Goal: Information Seeking & Learning: Learn about a topic

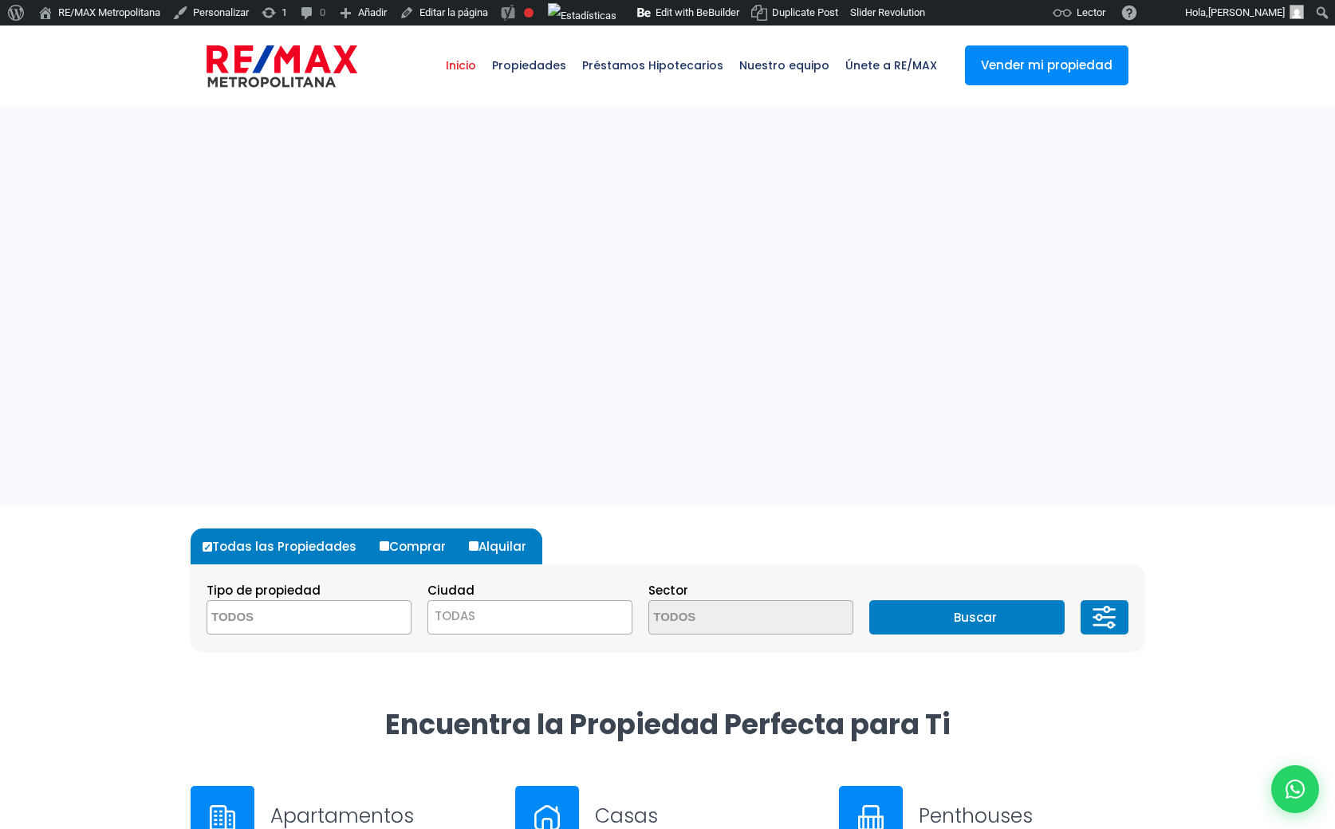
select select
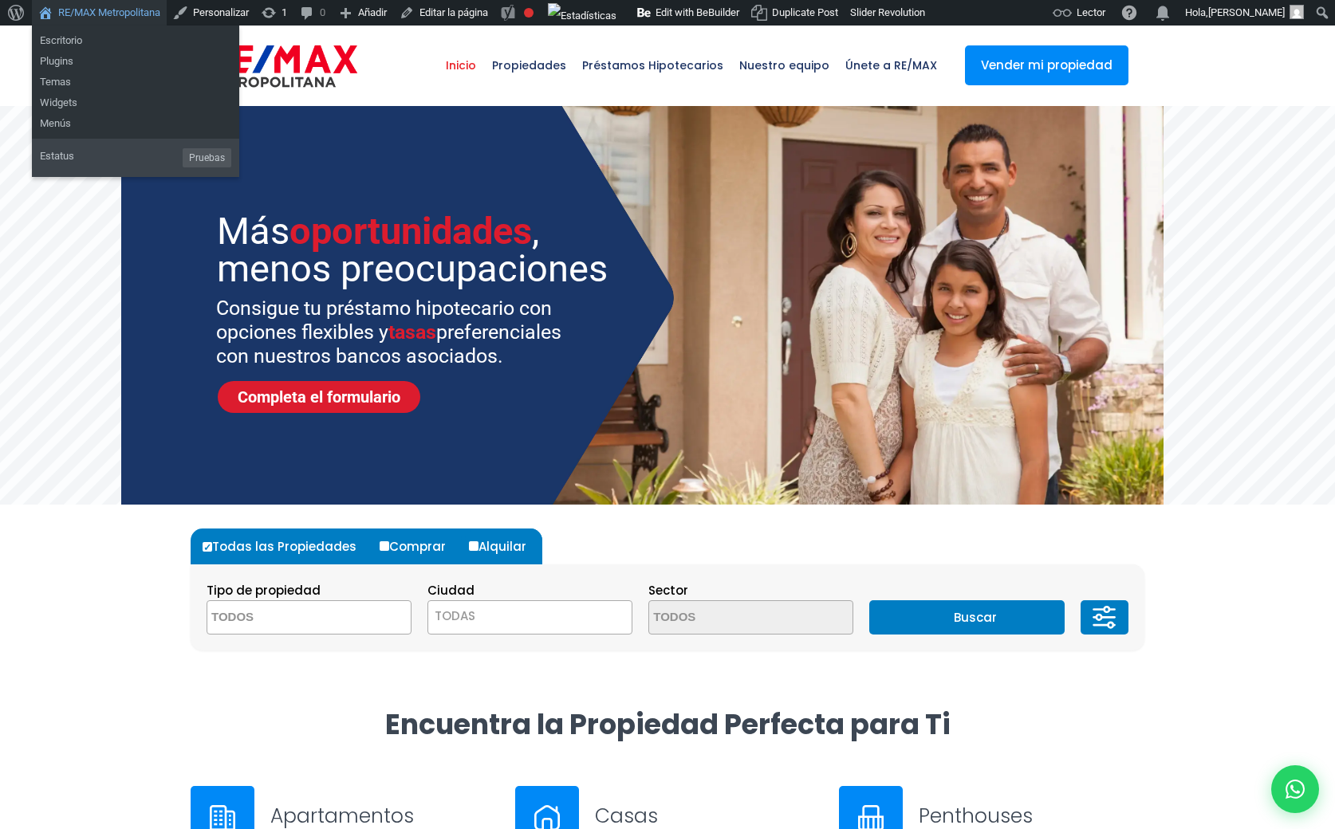
click at [116, 9] on link "RE/MAX Metropolitana" at bounding box center [99, 13] width 135 height 26
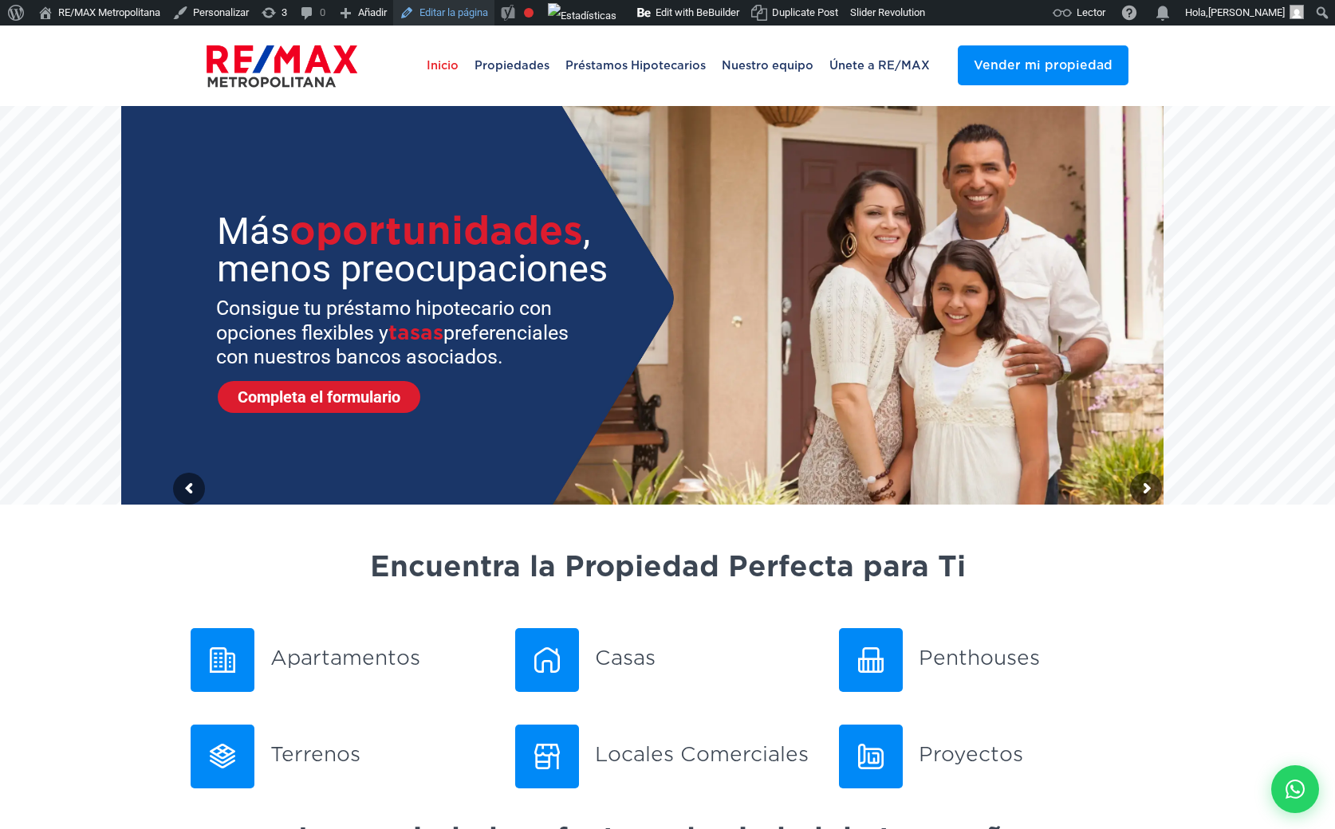
click at [462, 18] on link "Editar la página" at bounding box center [443, 13] width 101 height 26
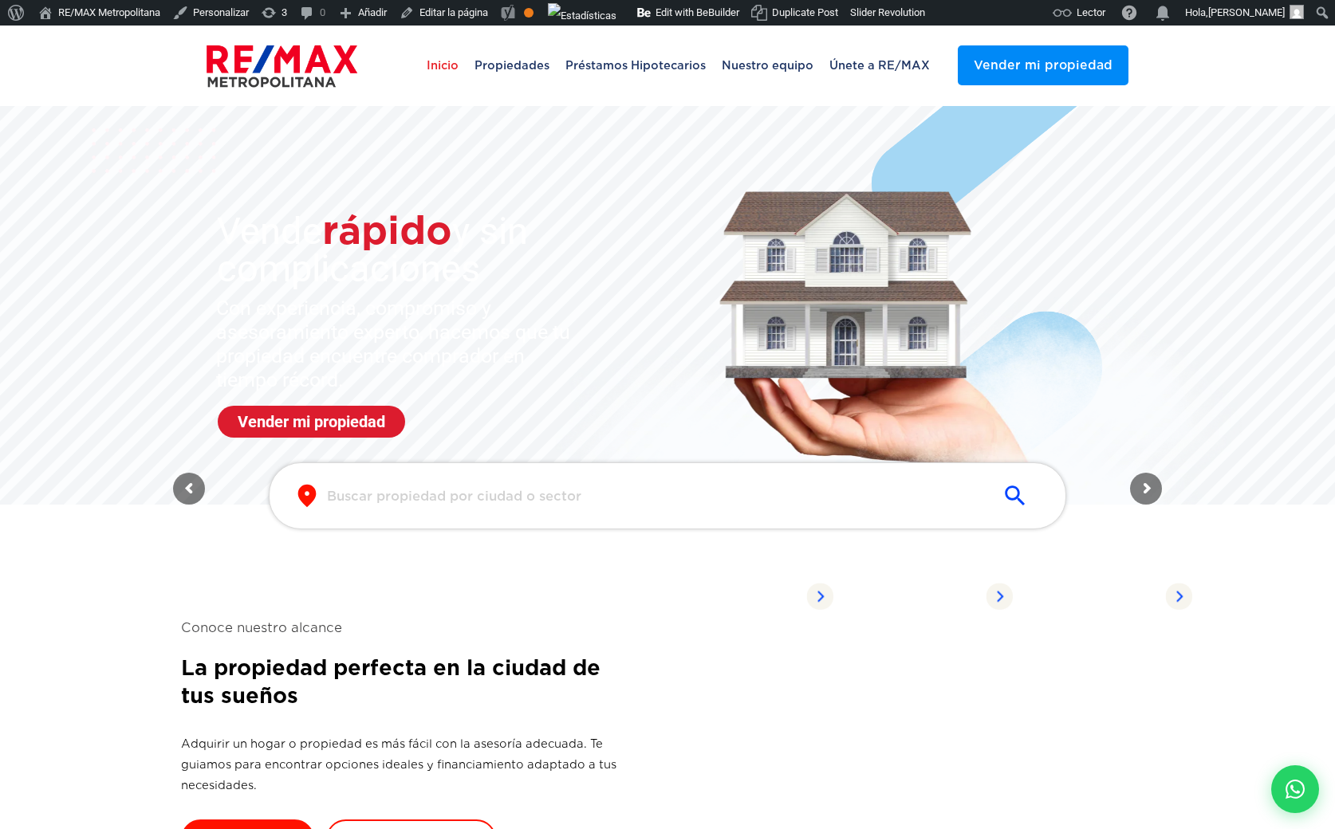
click at [390, 504] on input "text" at bounding box center [654, 496] width 655 height 18
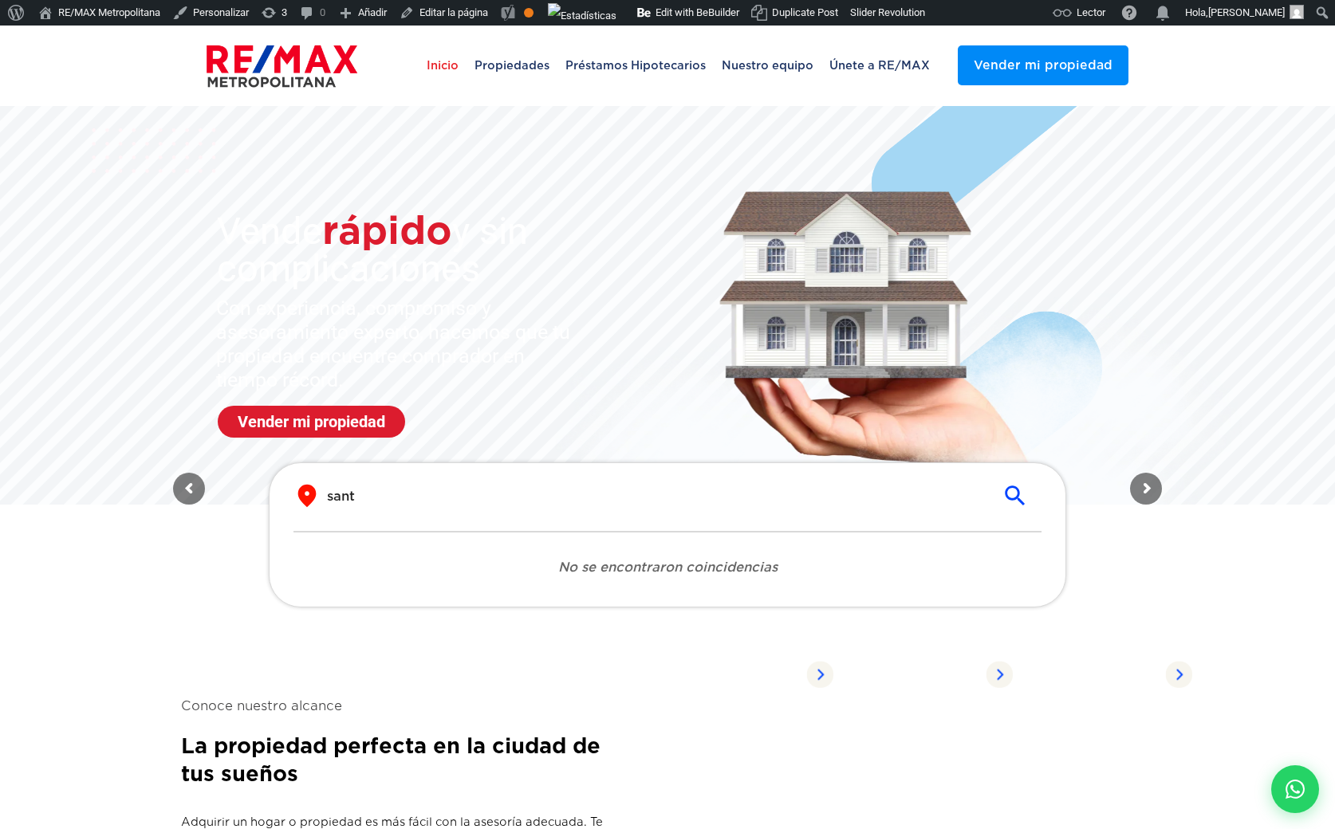
type input "santo"
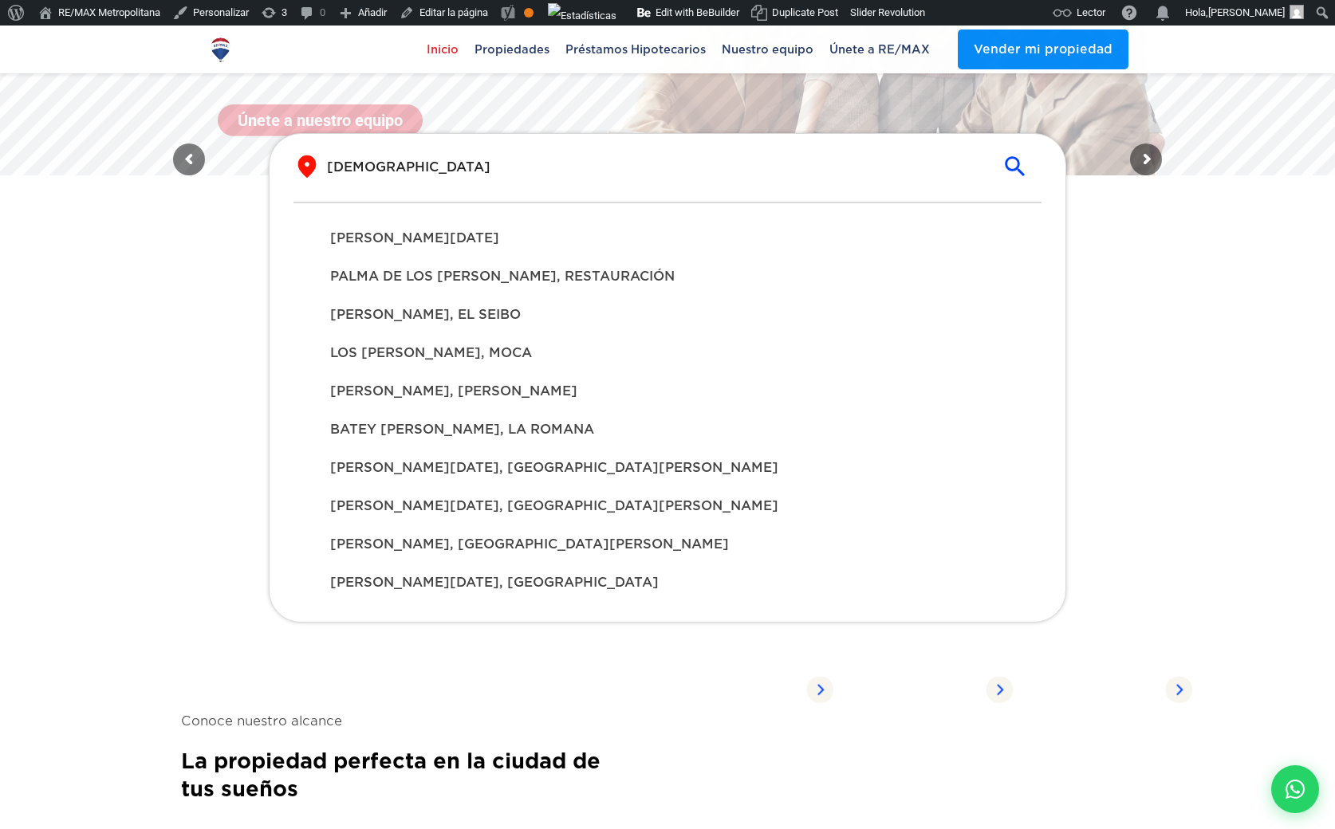
scroll to position [332, 0]
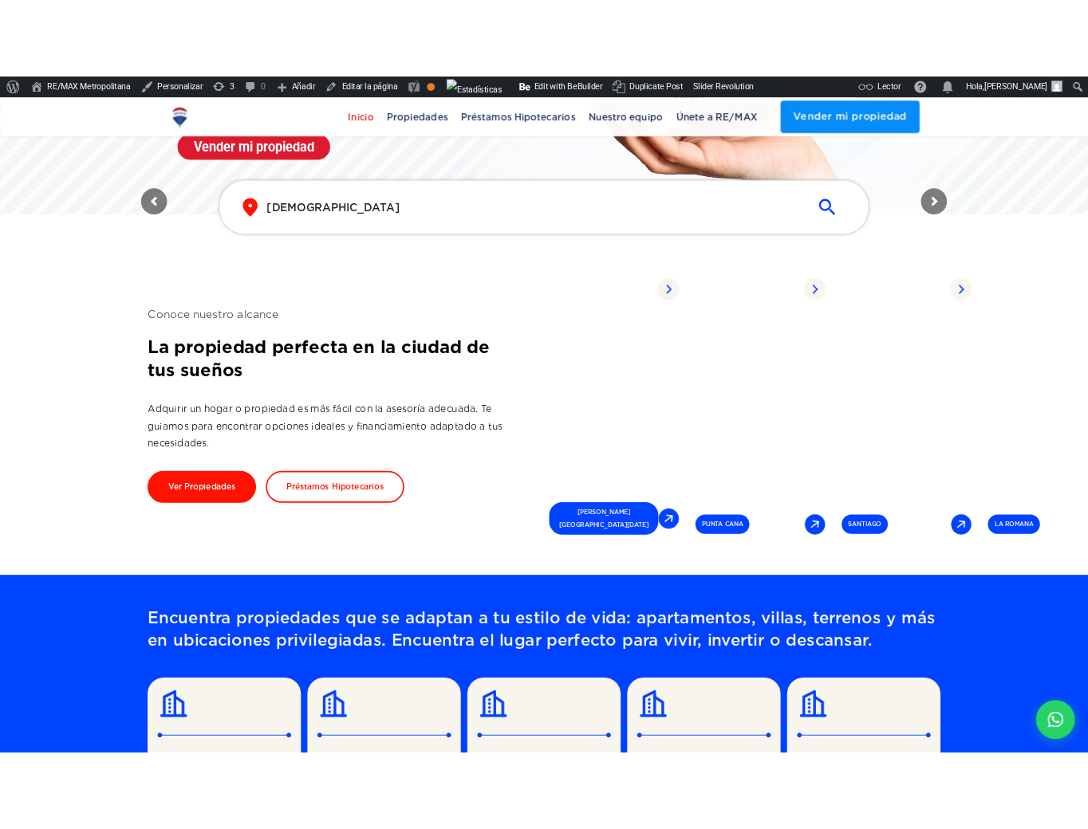
scroll to position [334, 0]
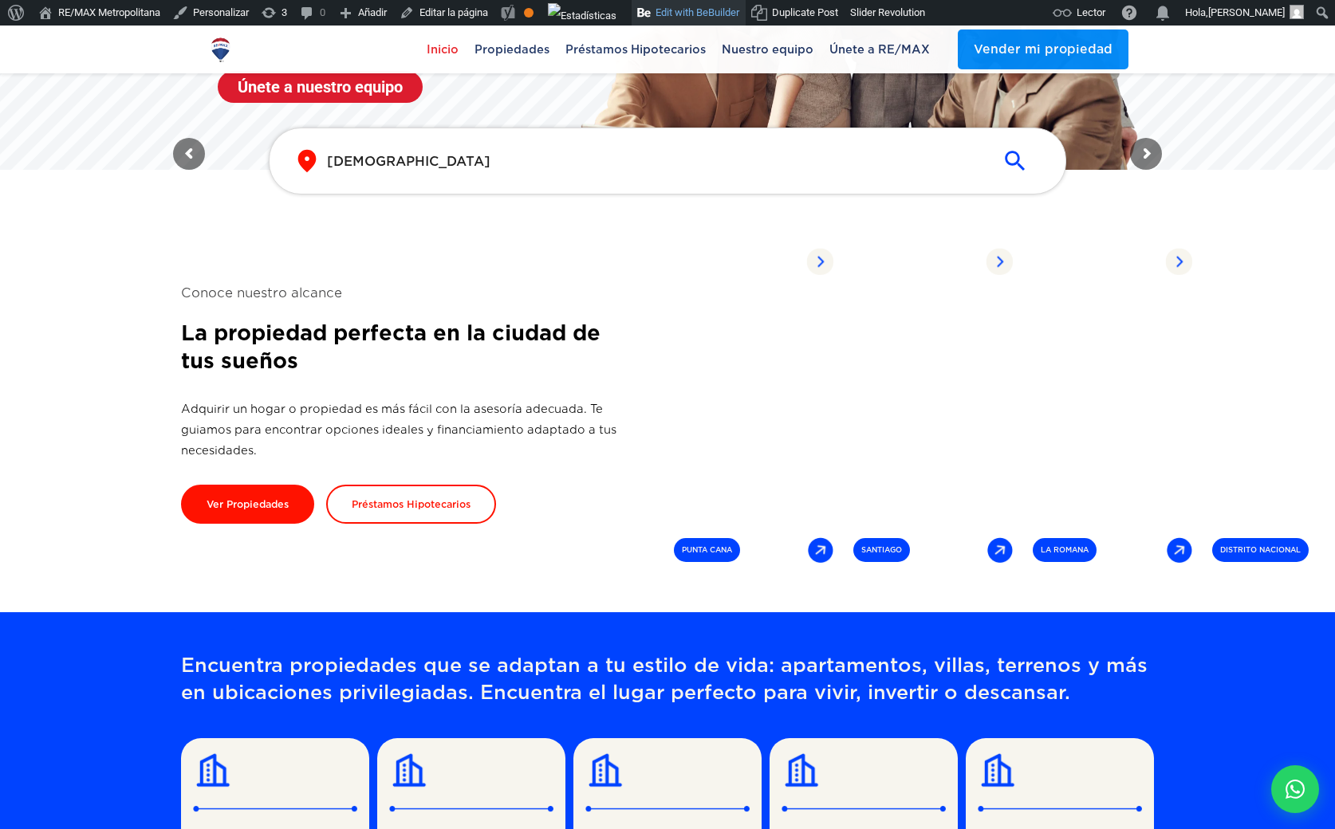
click at [696, 10] on link "Edit with BeBuilder" at bounding box center [688, 13] width 114 height 26
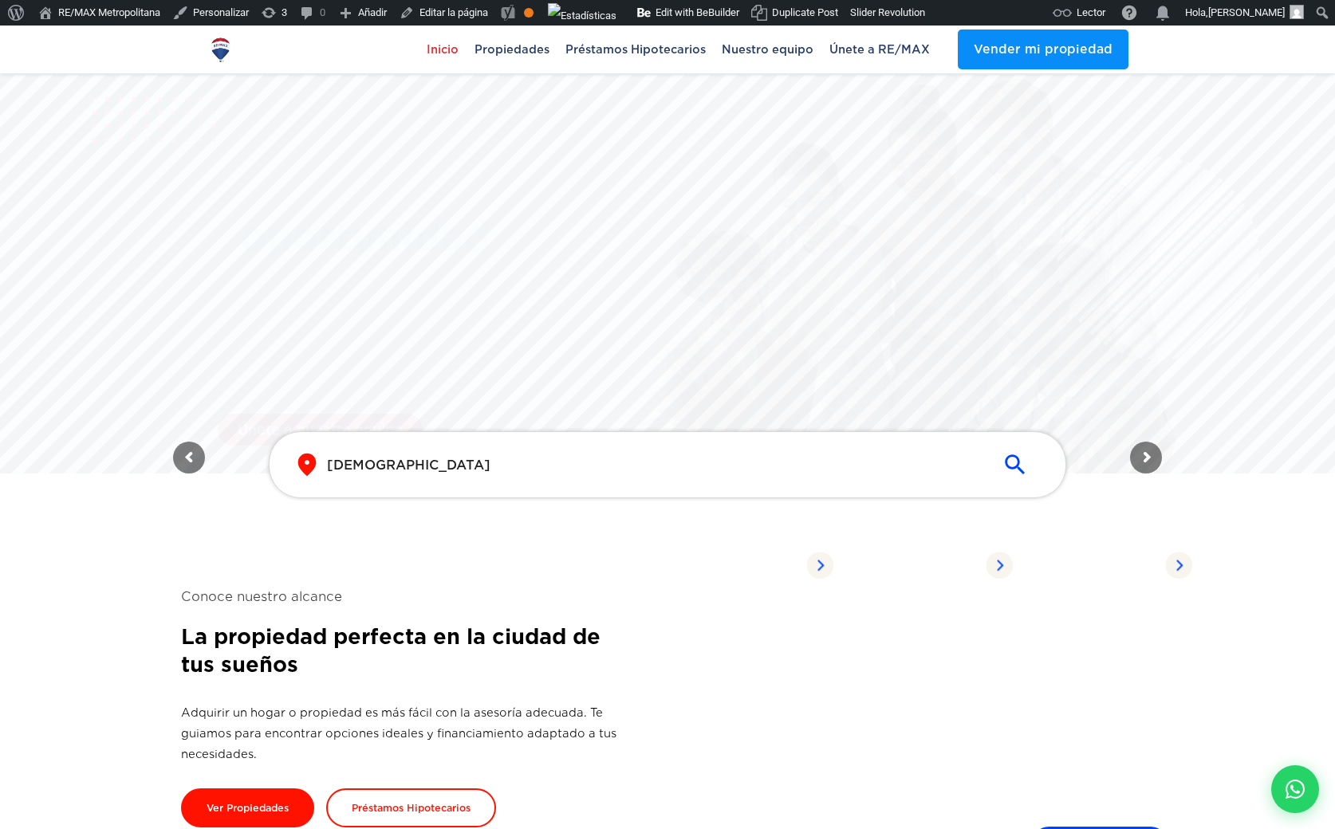
scroll to position [0, 0]
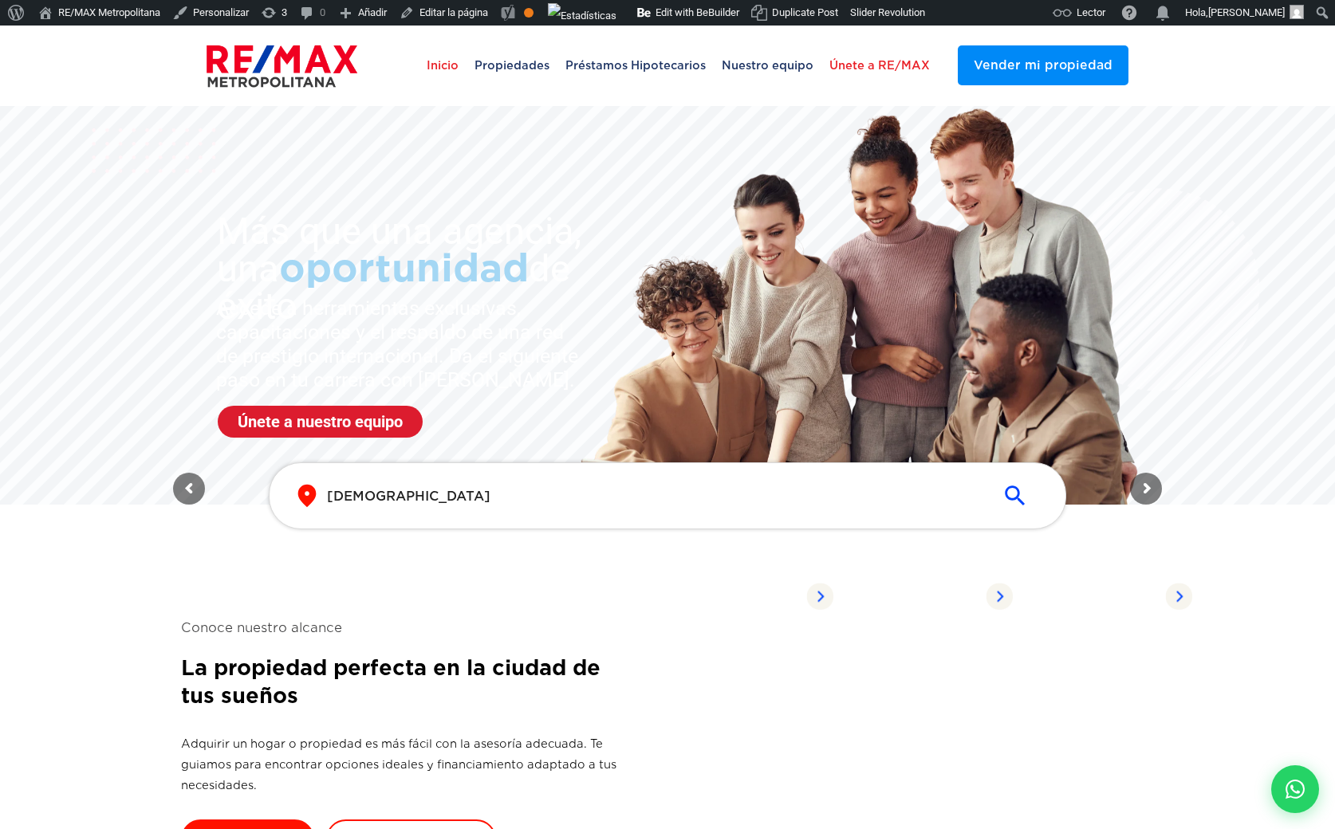
click at [892, 73] on span "Únete a RE/MAX" at bounding box center [879, 65] width 116 height 48
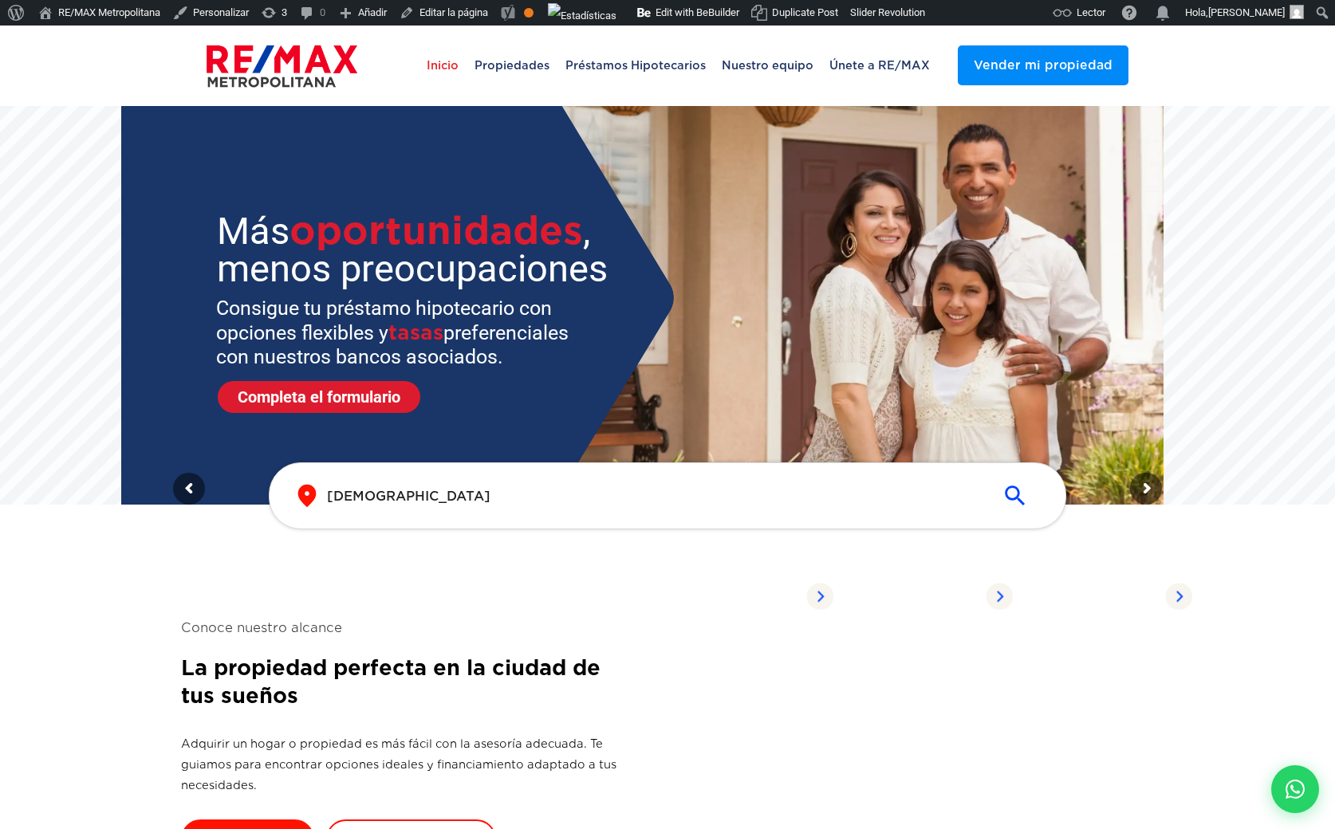
scroll to position [2, 0]
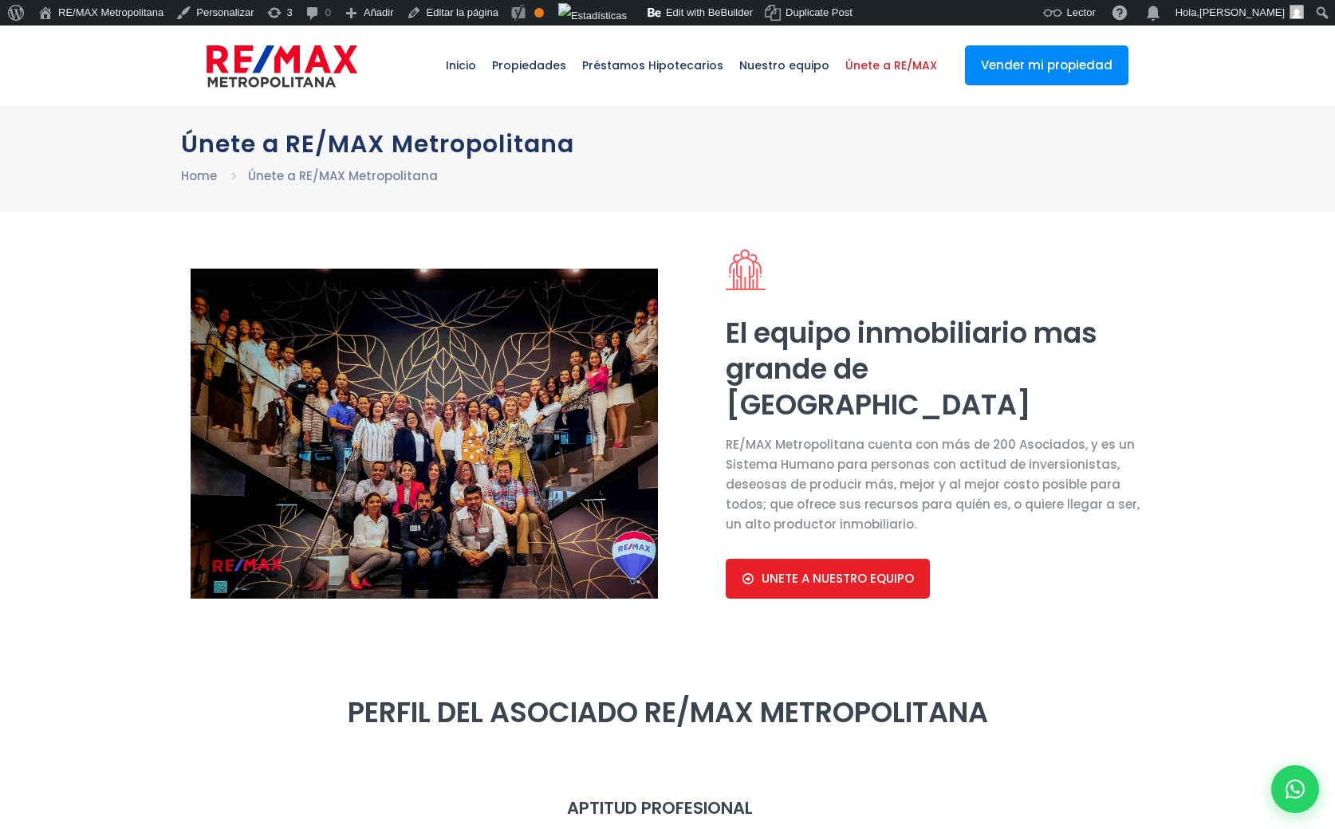
select select "DO"
click at [1300, 779] on icon at bounding box center [1295, 789] width 21 height 21
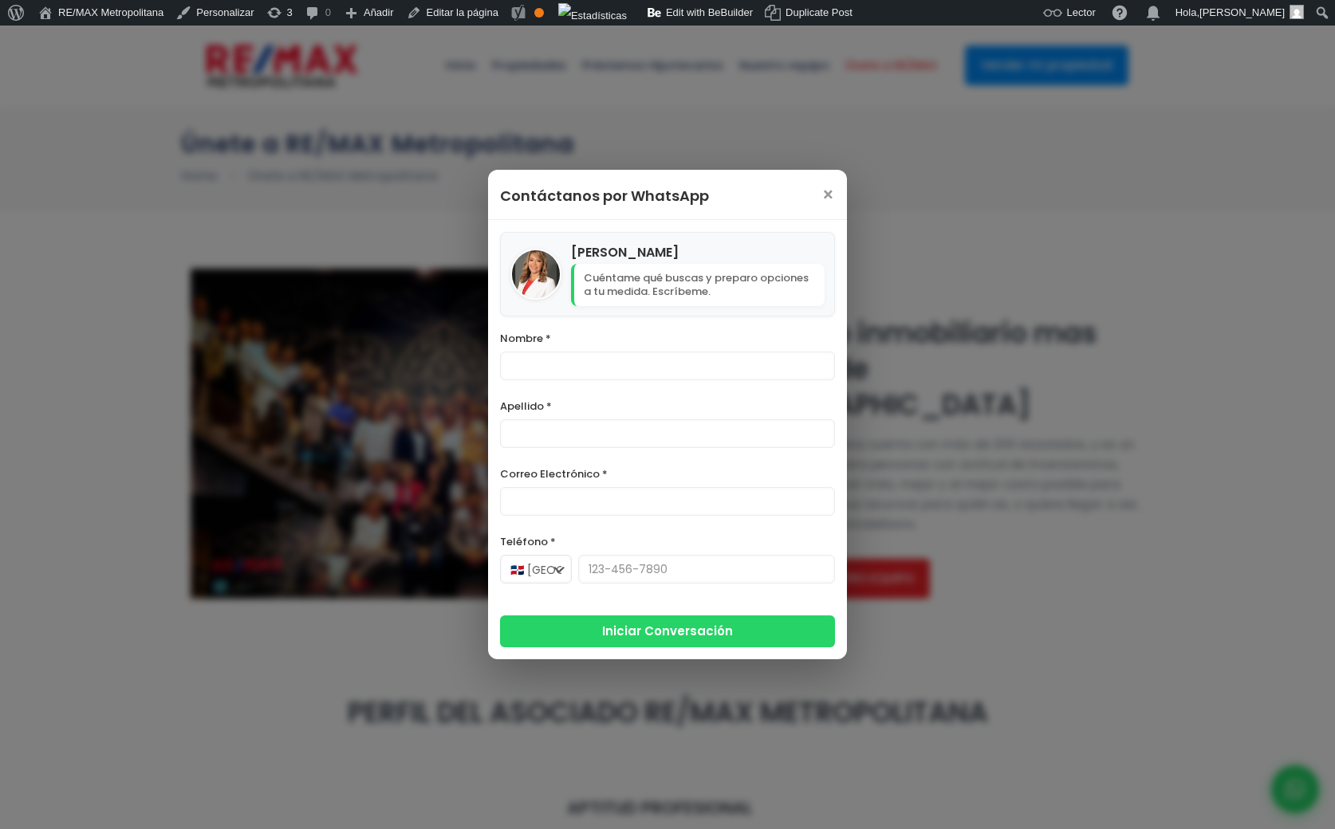
click at [826, 195] on div "Contáctanos por WhatsApp ×" at bounding box center [667, 195] width 359 height 50
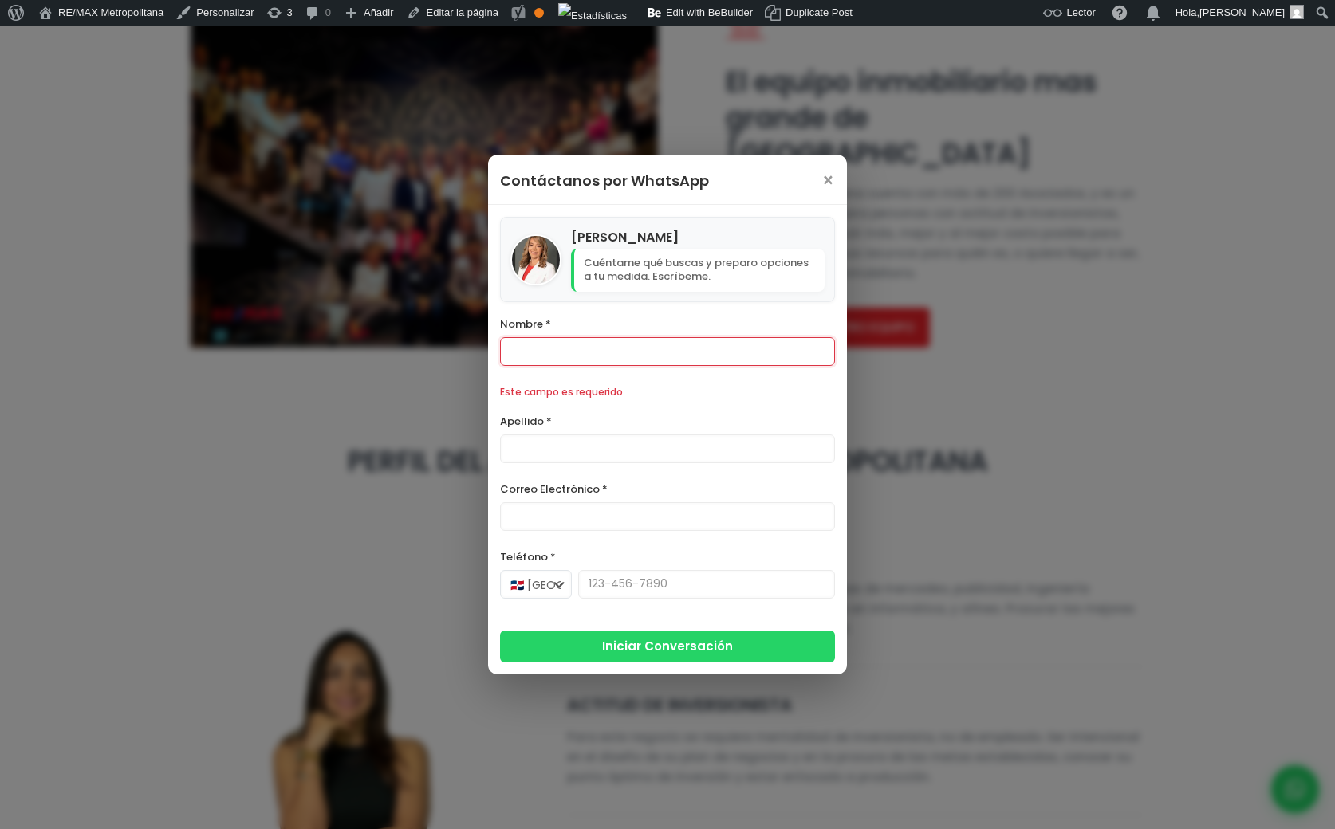
scroll to position [258, 0]
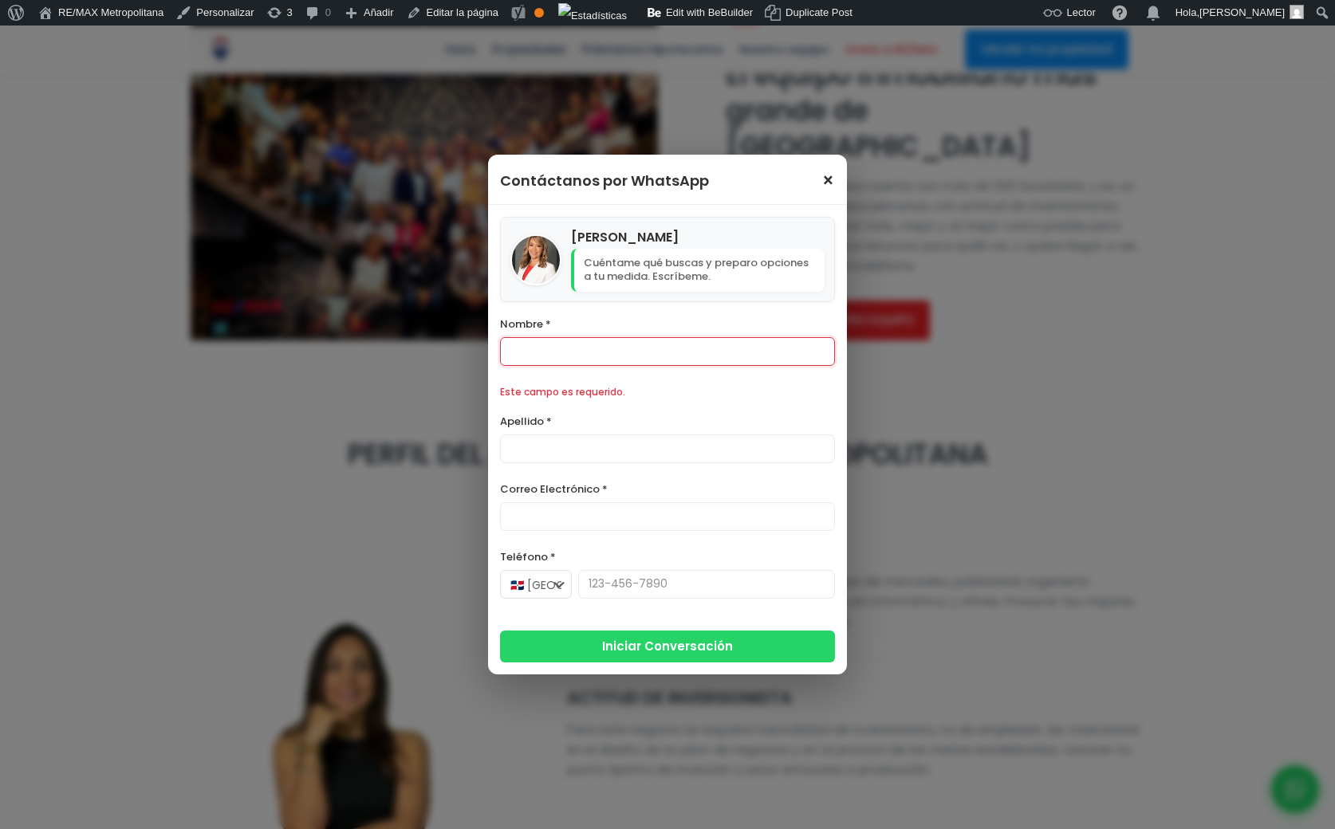
click at [828, 179] on span "×" at bounding box center [828, 180] width 14 height 19
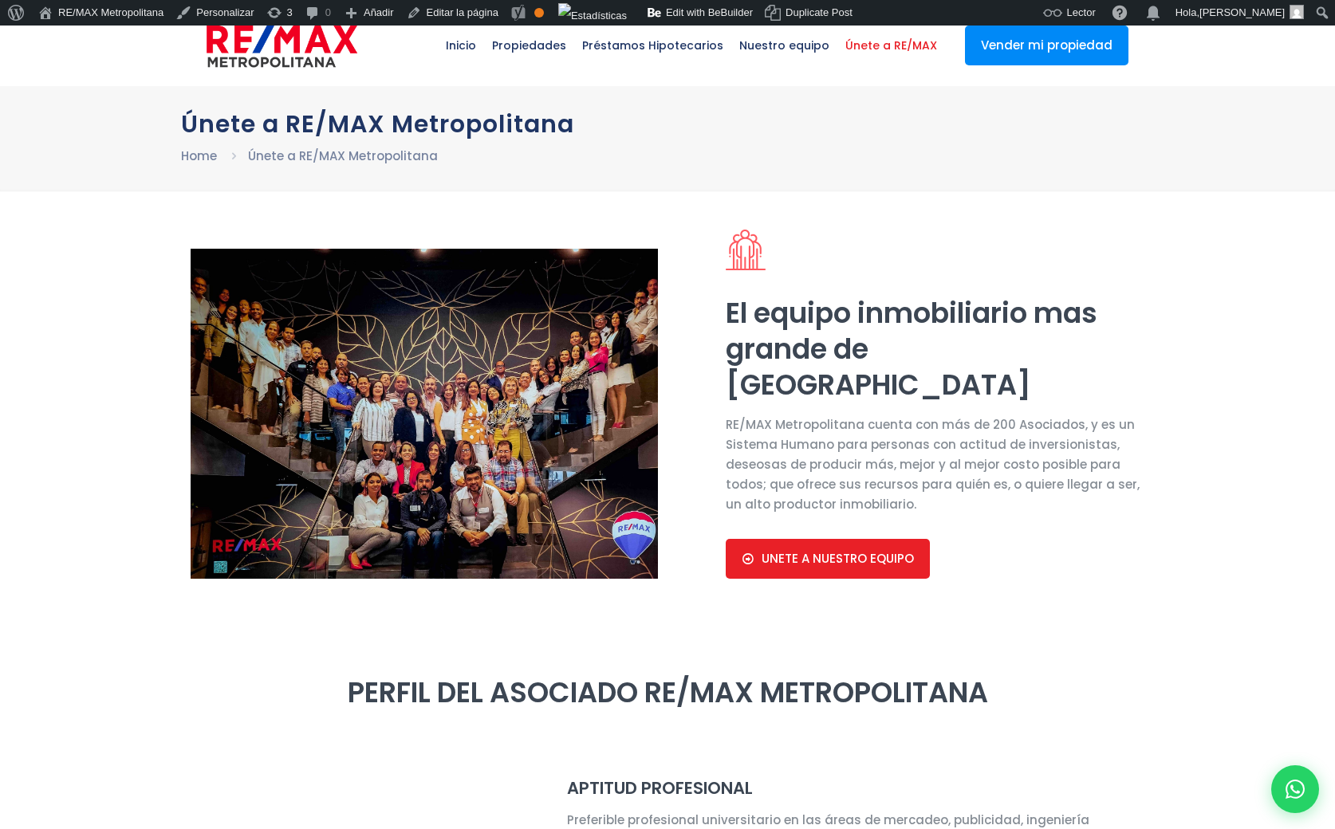
scroll to position [18, 0]
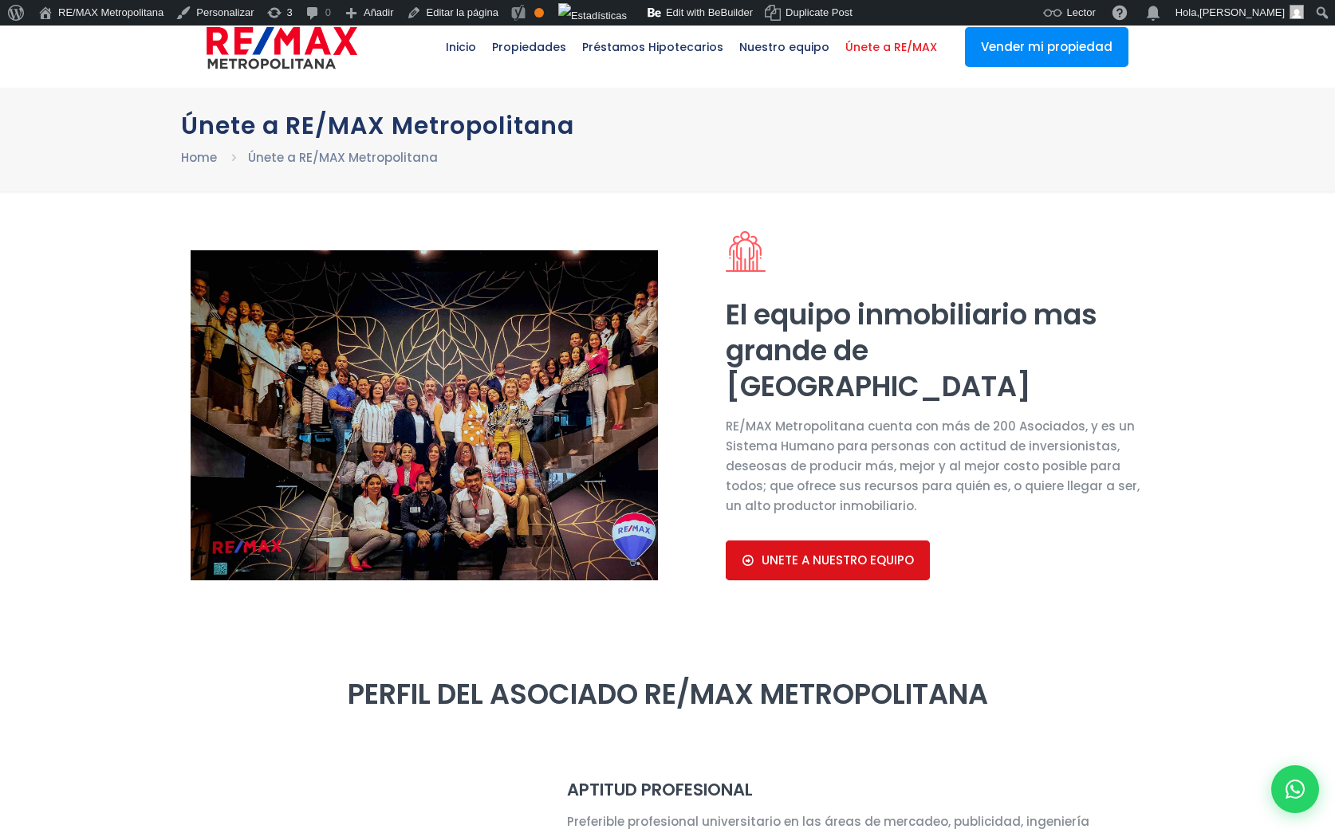
click at [793, 561] on span "UNETE A NUESTRO EQUIPO" at bounding box center [837, 560] width 152 height 14
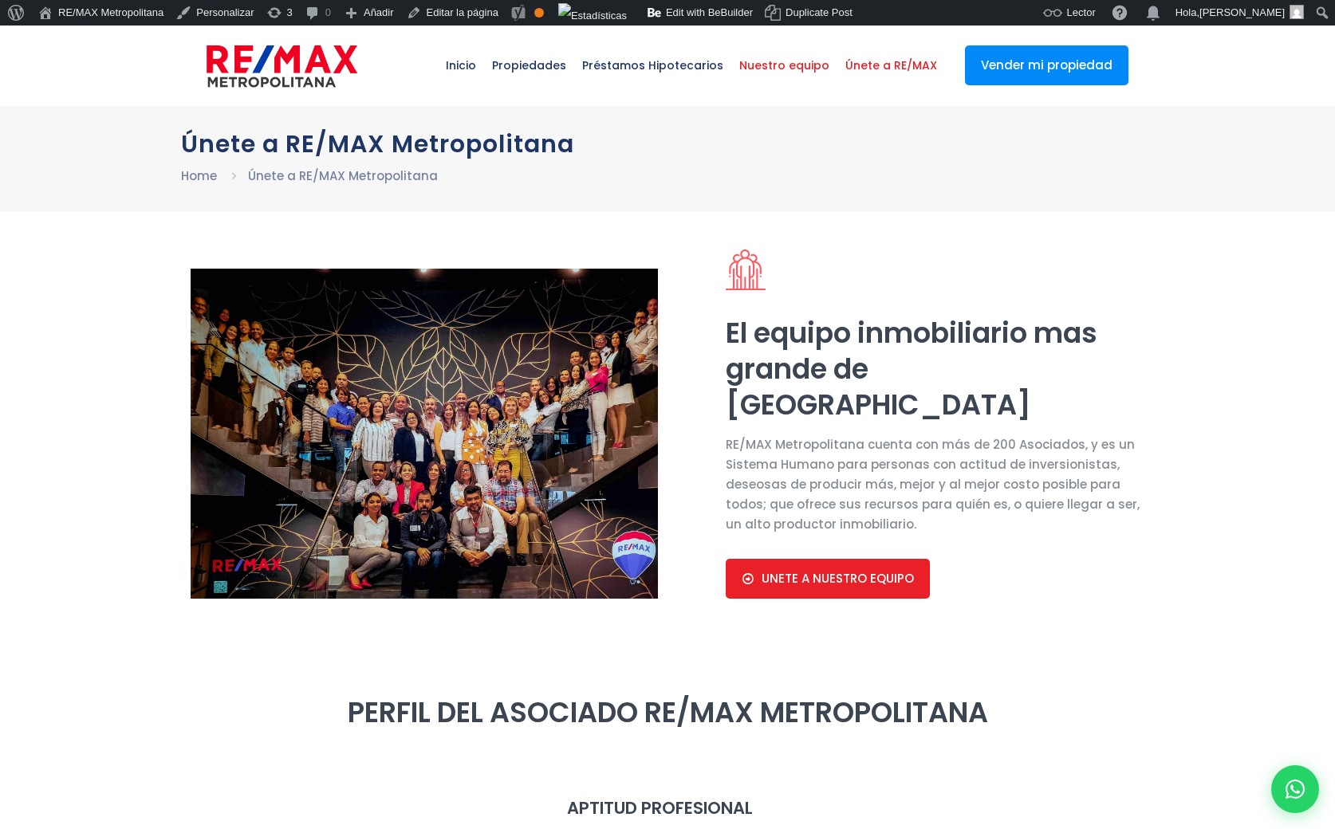
click at [761, 72] on span "Nuestro equipo" at bounding box center [784, 65] width 106 height 48
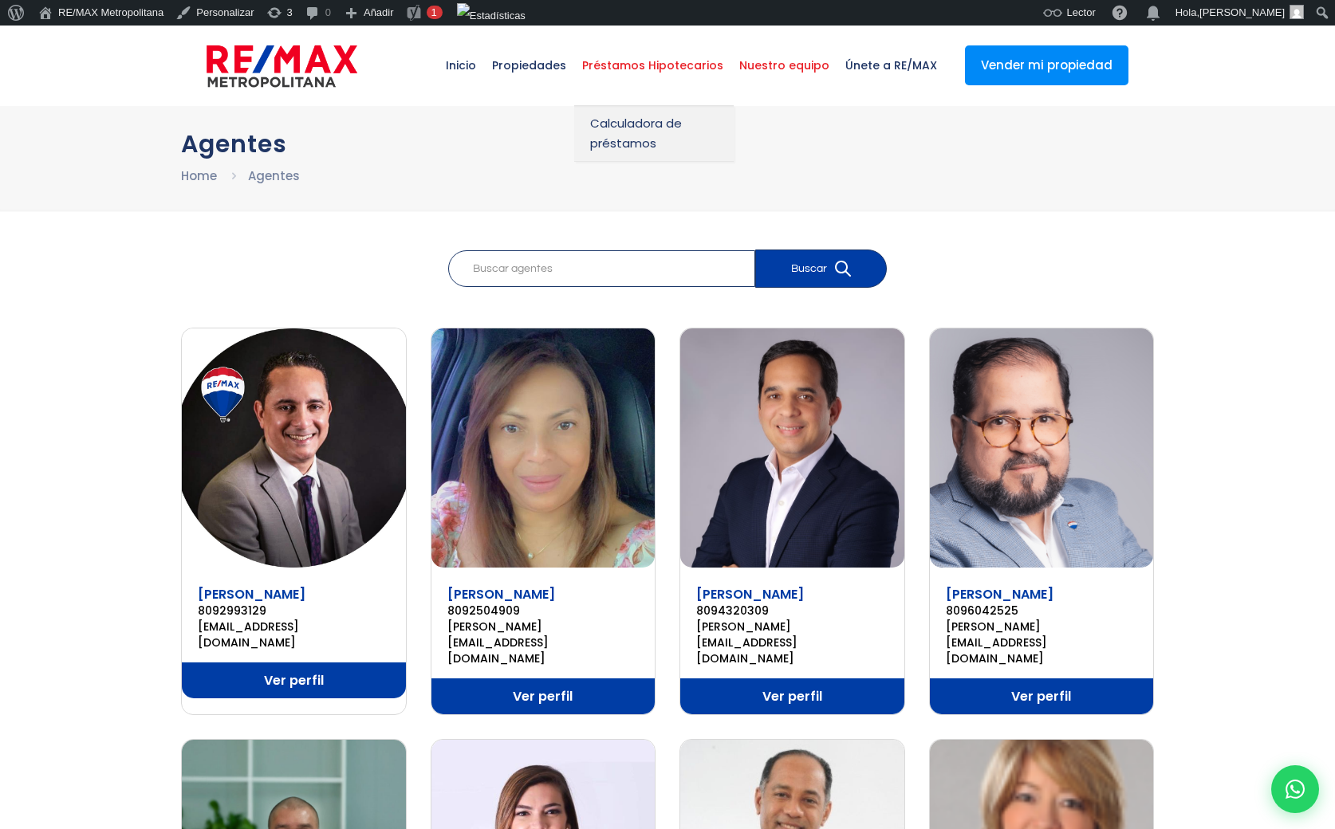
click at [643, 69] on span "Préstamos Hipotecarios" at bounding box center [652, 65] width 157 height 48
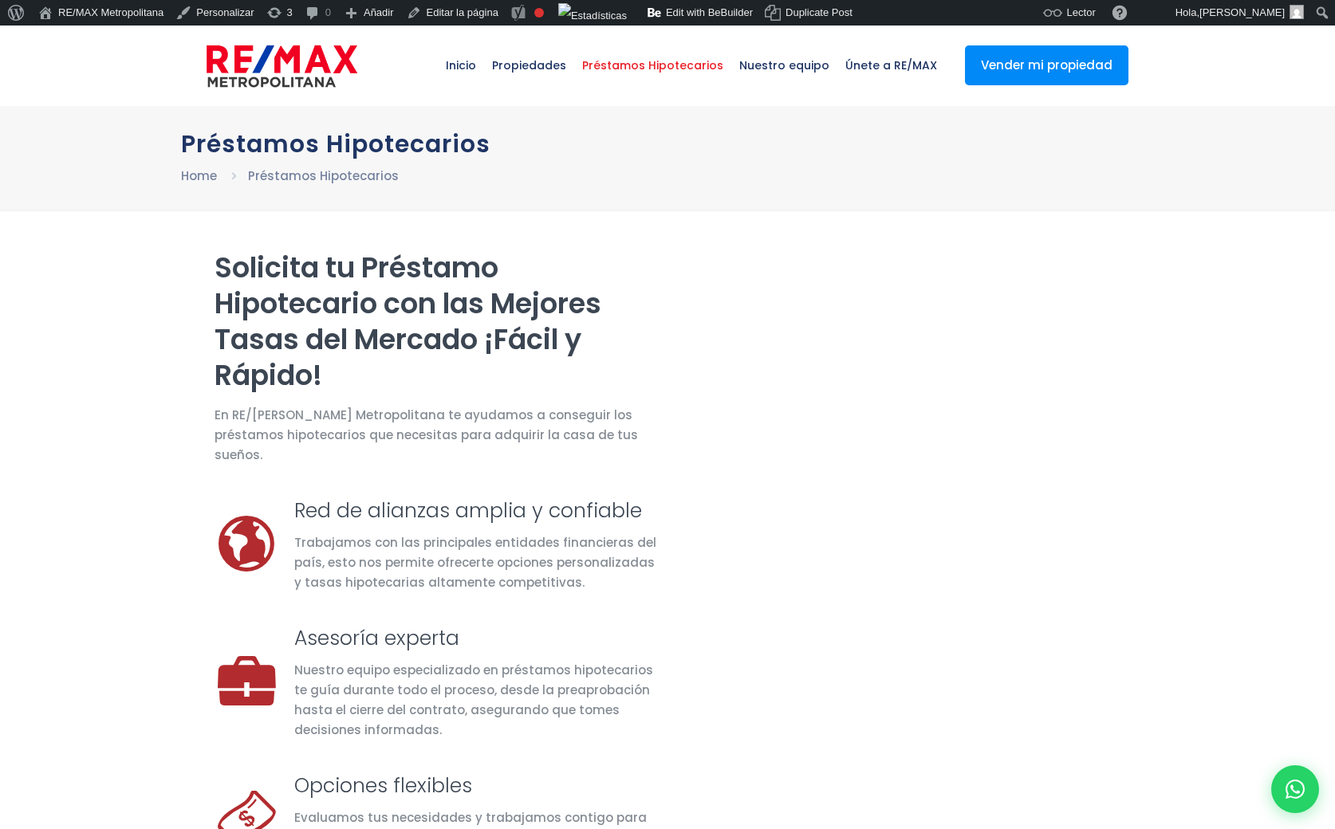
select select "DO"
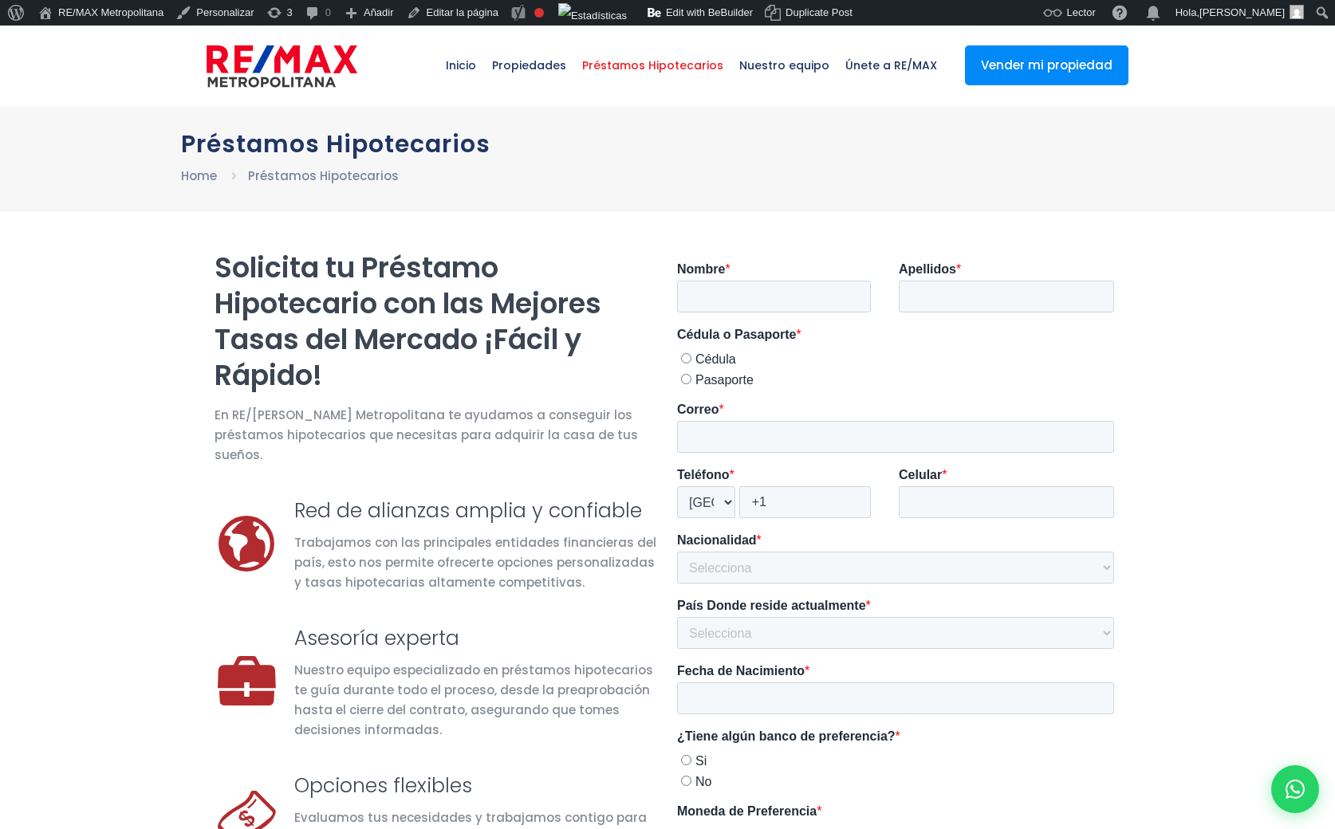
scroll to position [1, 0]
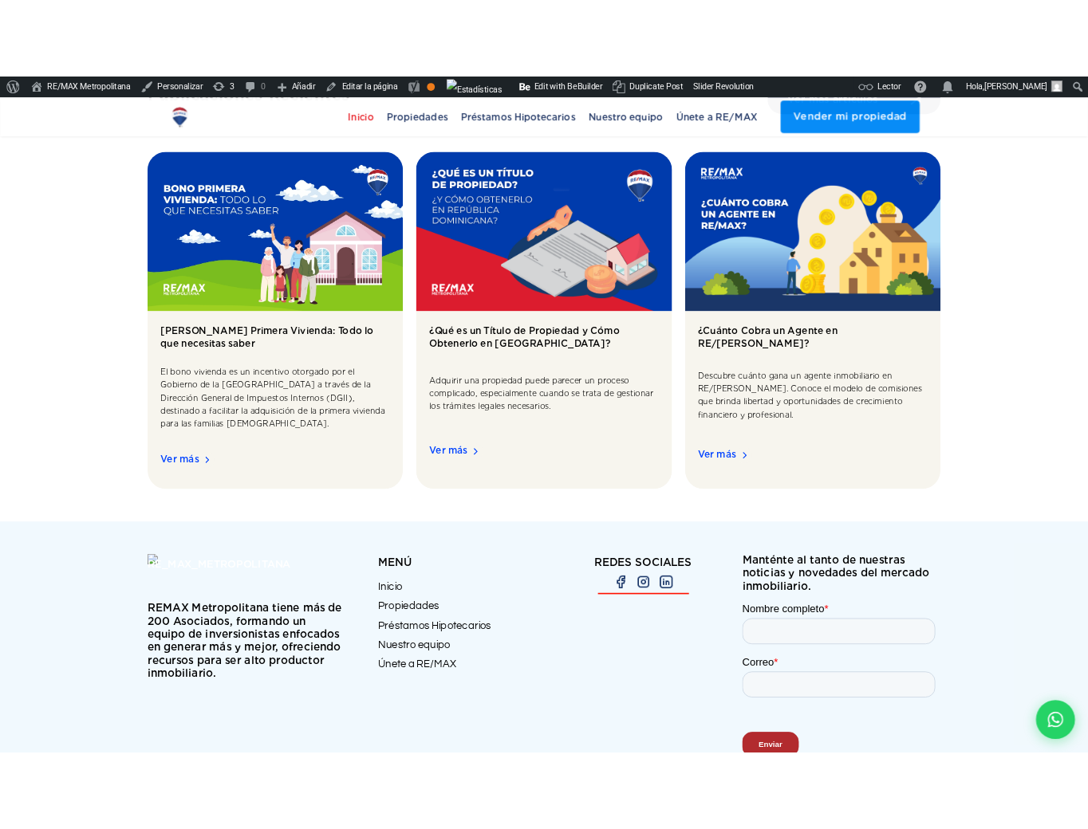
scroll to position [2453, 0]
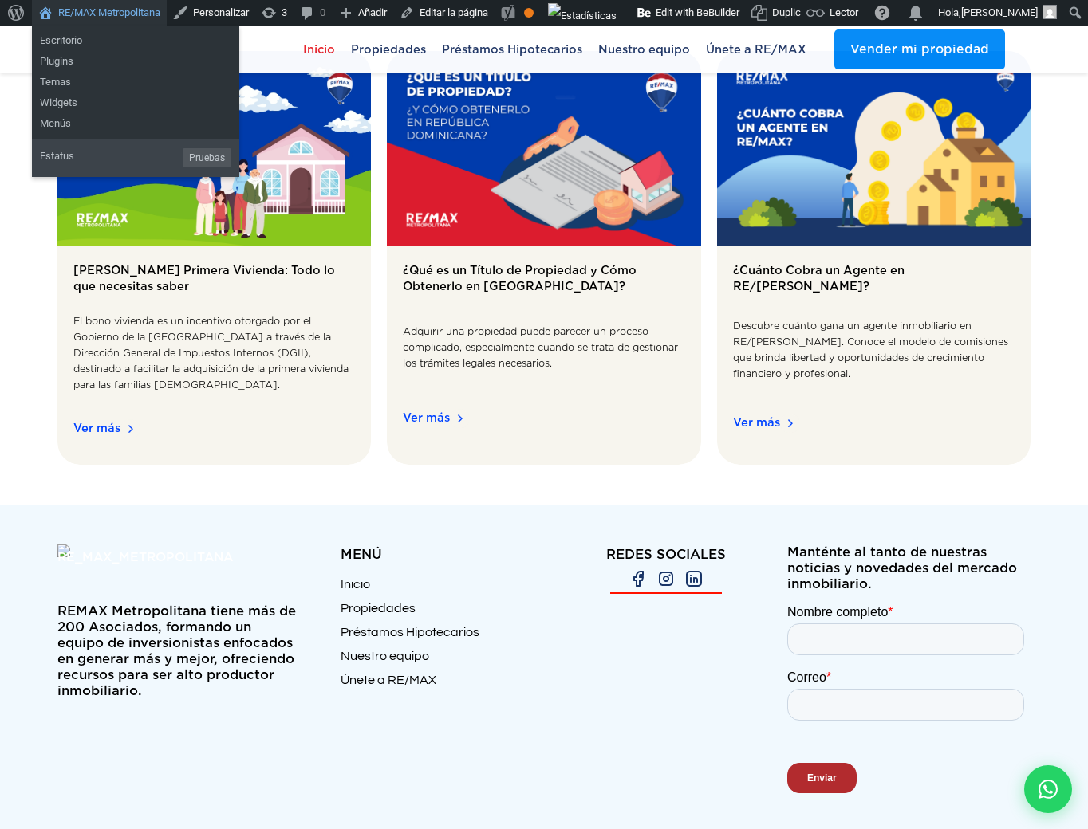
click at [96, 14] on link "RE/MAX Metropolitana" at bounding box center [99, 13] width 135 height 26
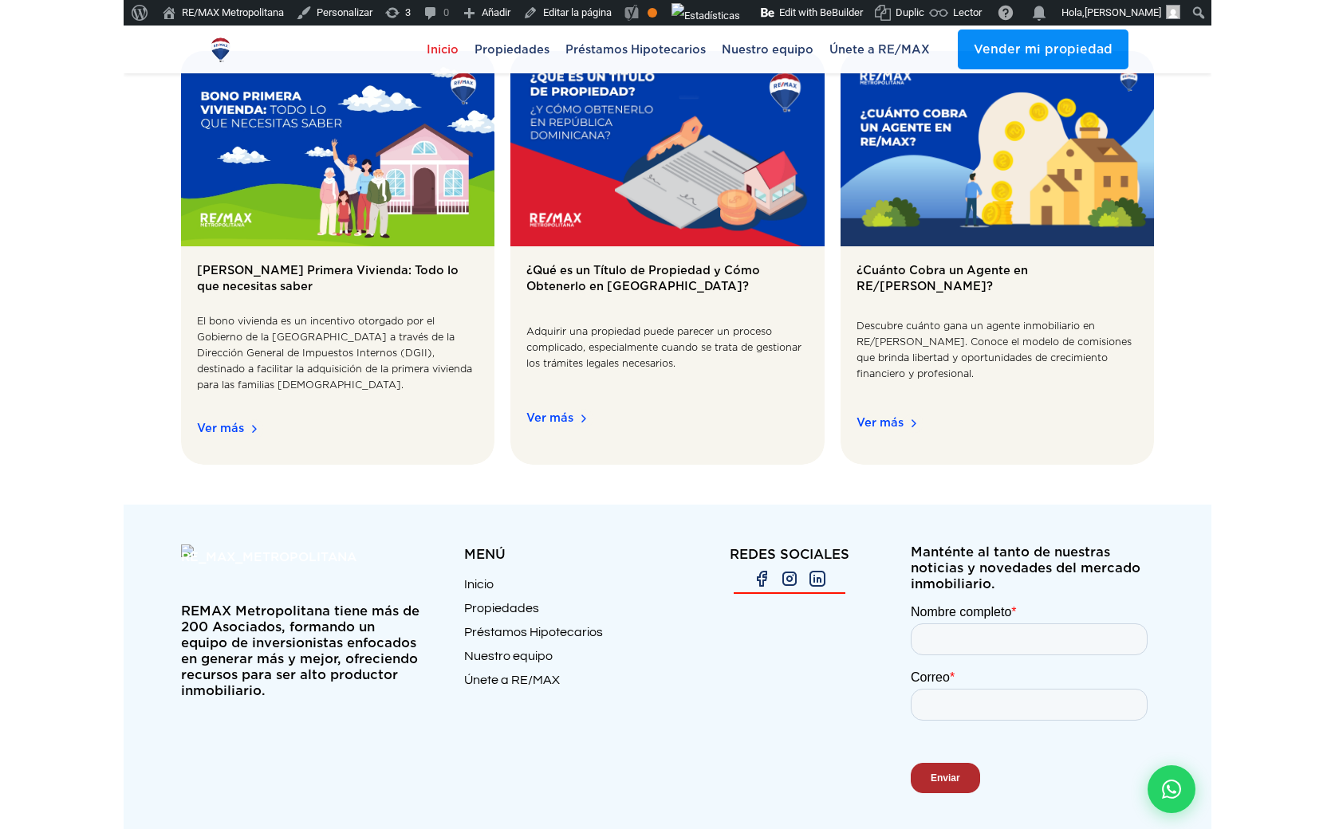
scroll to position [2484, 0]
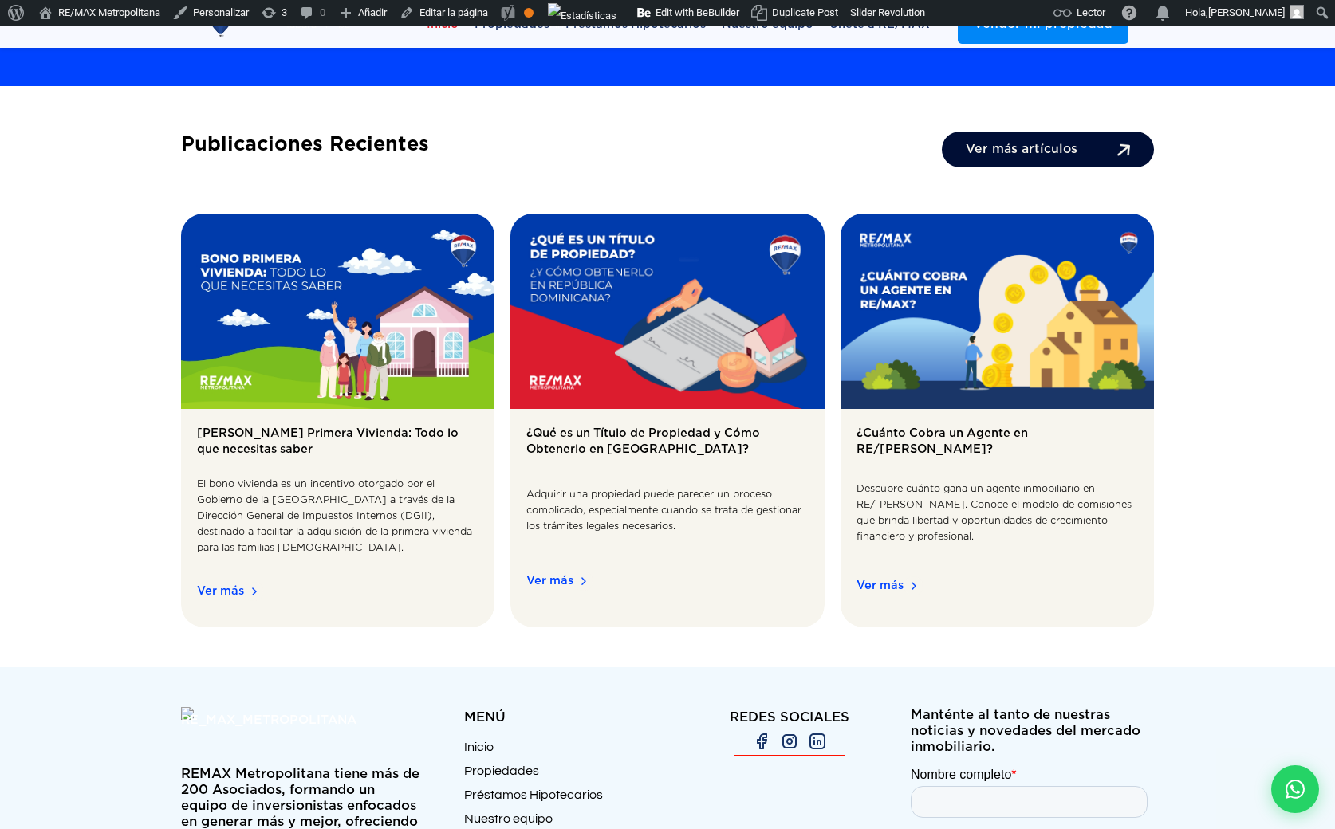
scroll to position [2441, 0]
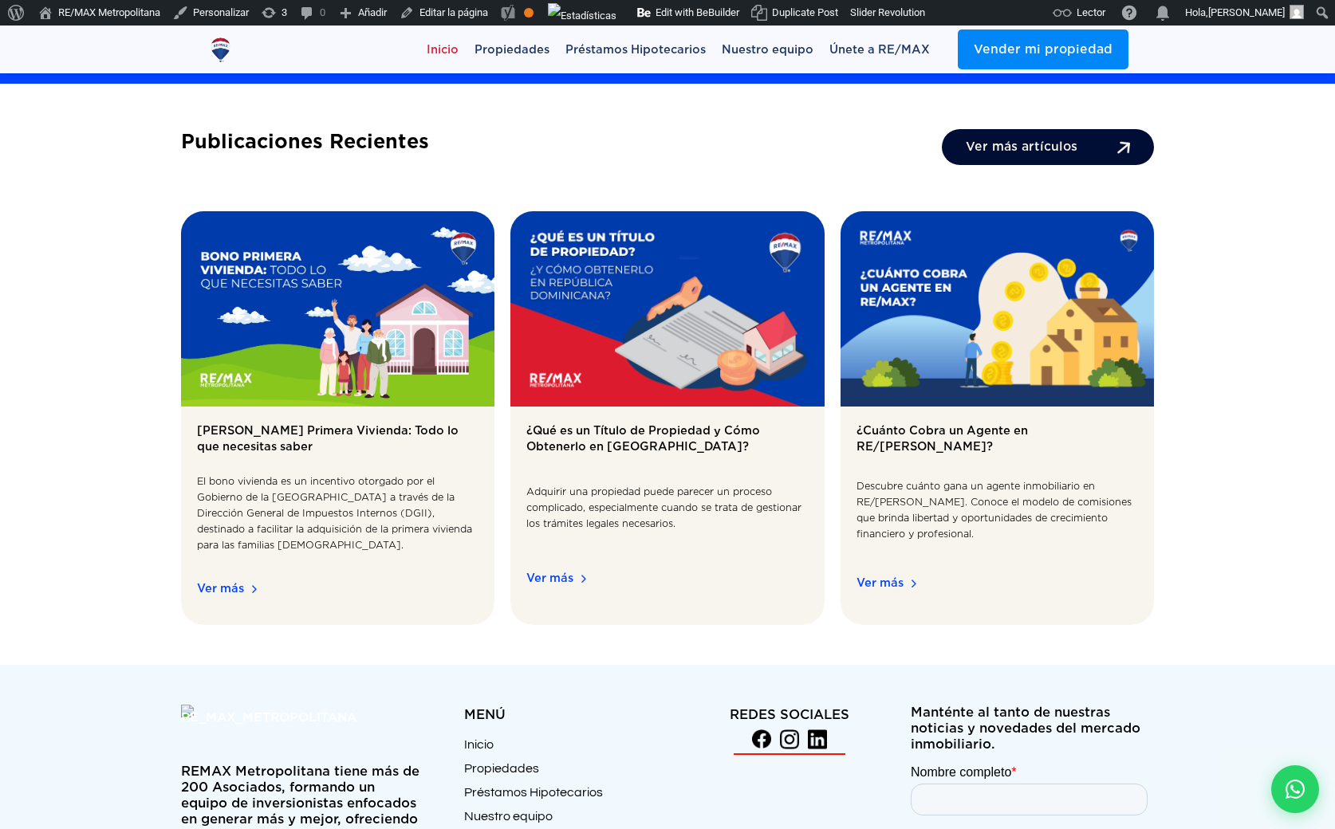
scroll to position [2441, 0]
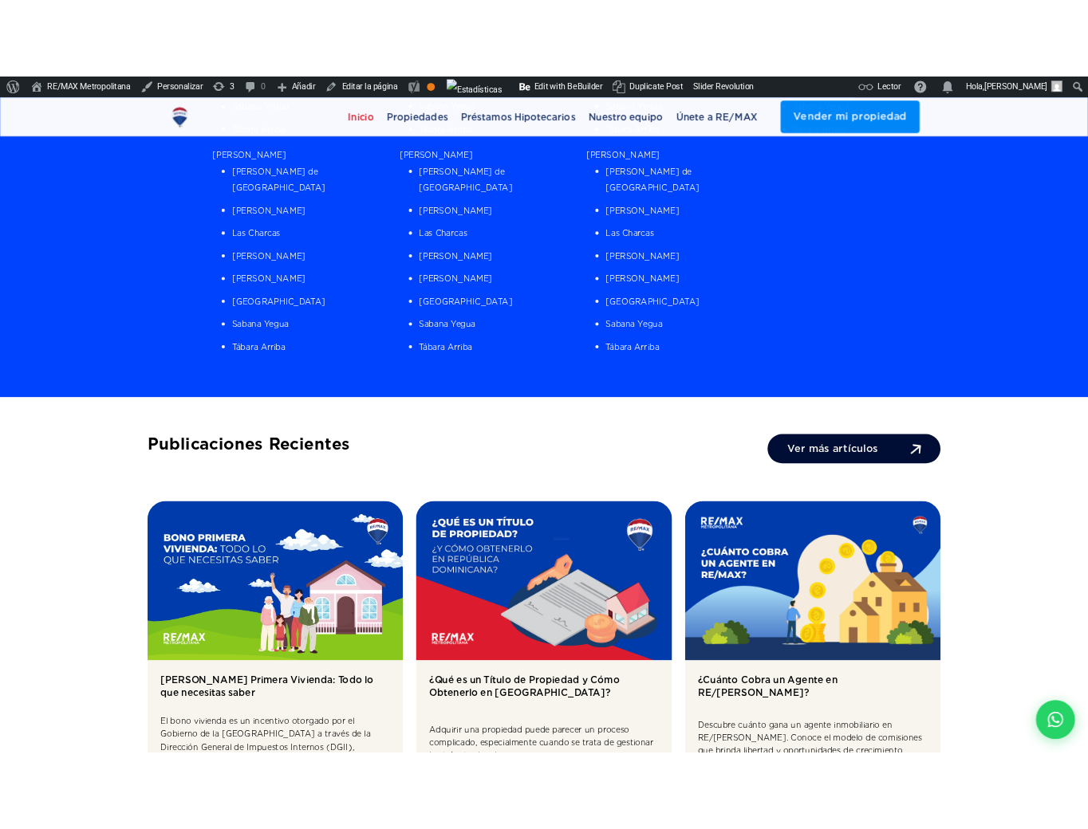
scroll to position [2453, 0]
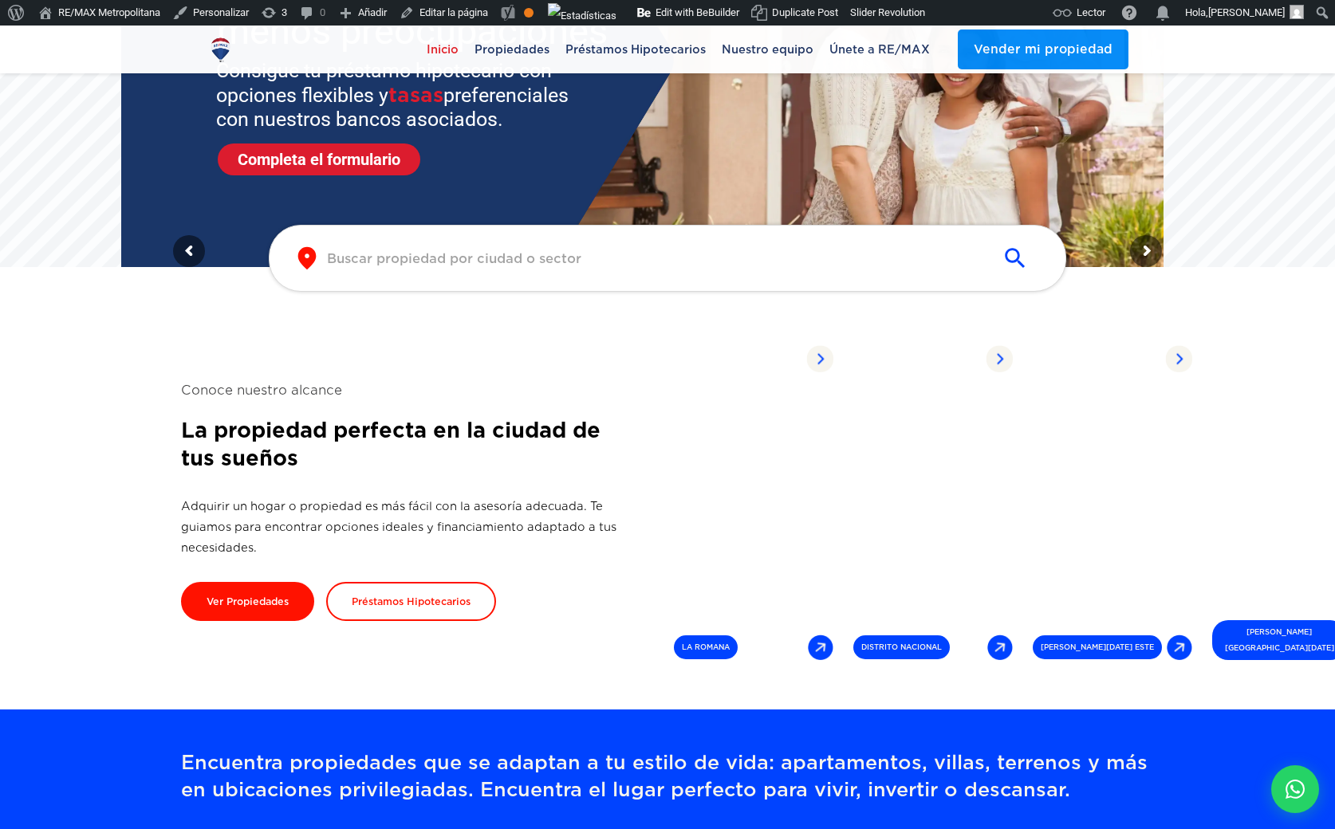
scroll to position [0, 0]
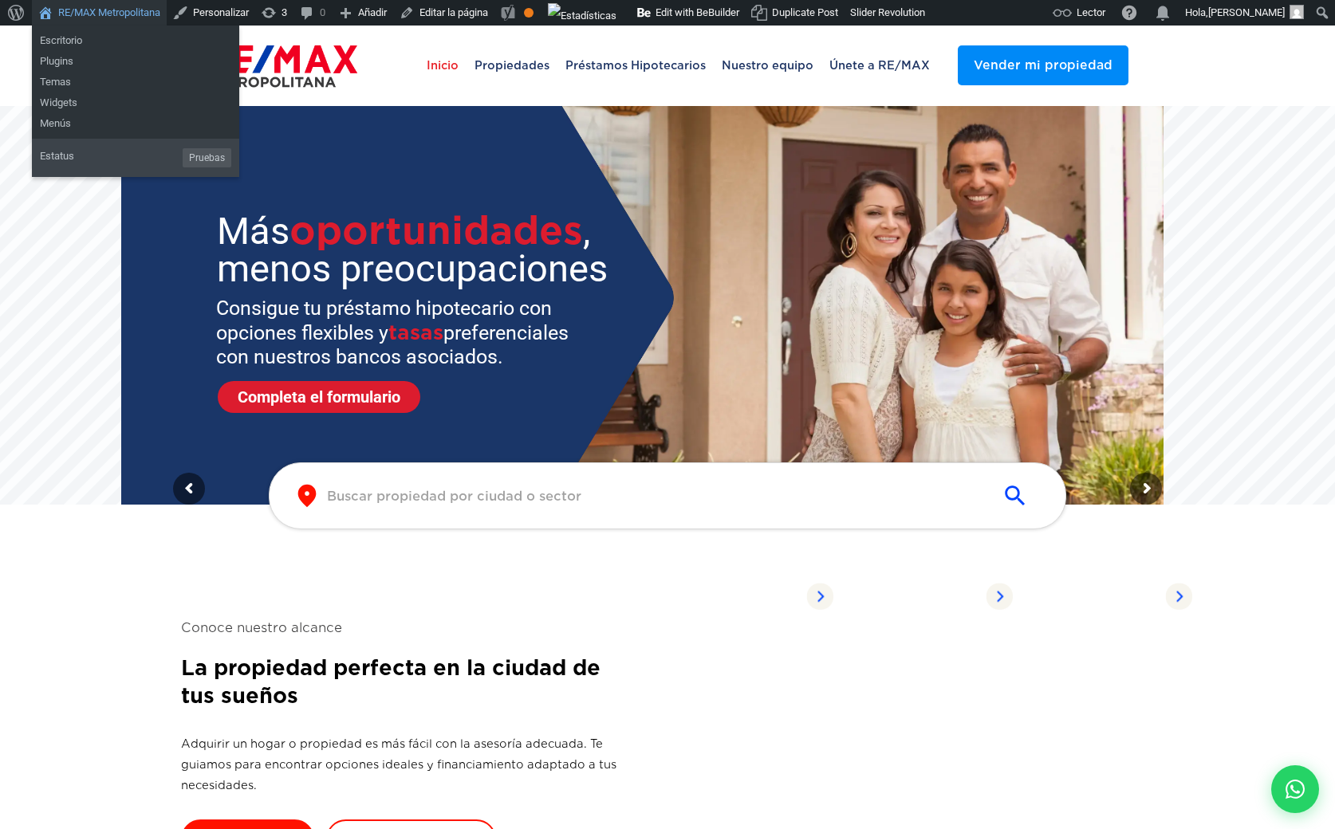
click at [144, 10] on link "RE/MAX Metropolitana" at bounding box center [99, 13] width 135 height 26
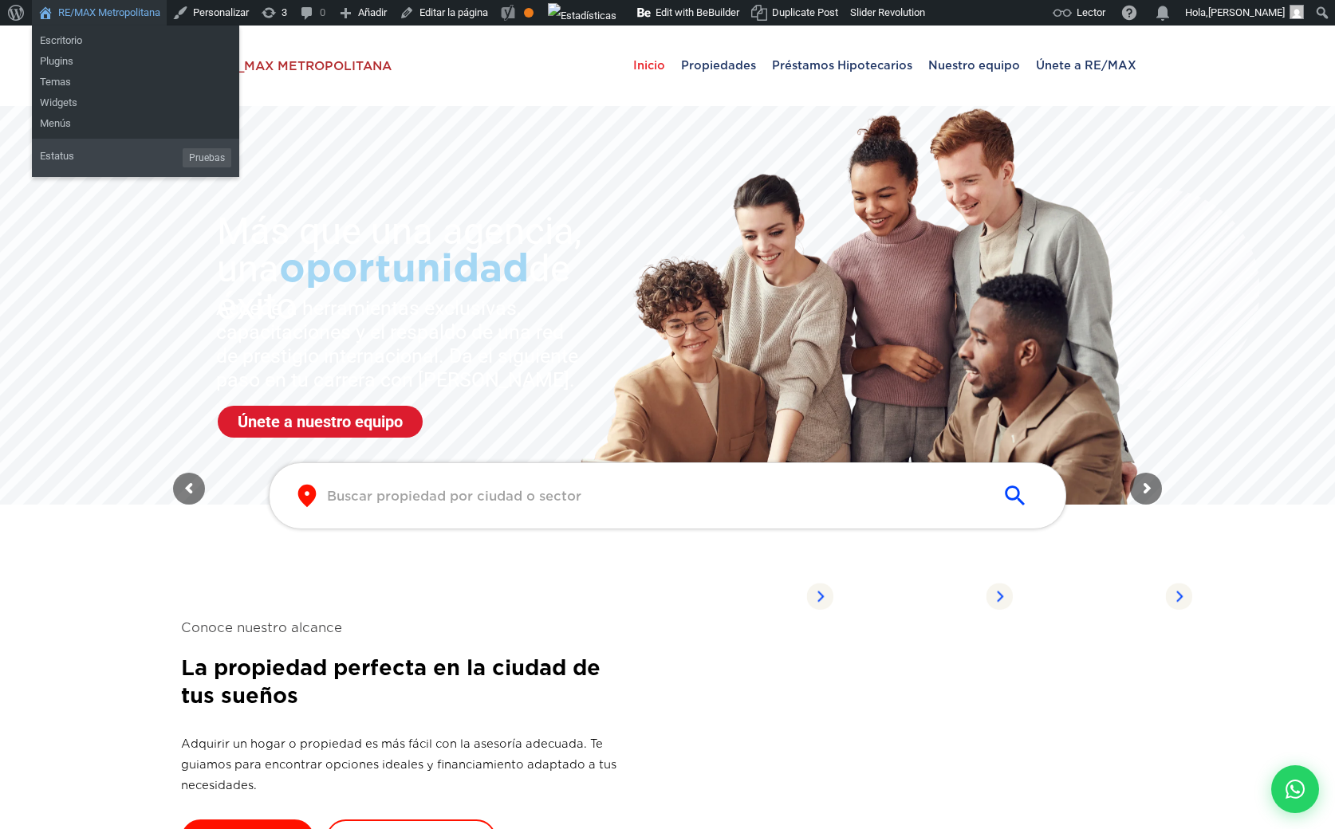
click at [127, 9] on link "RE/MAX Metropolitana" at bounding box center [99, 13] width 135 height 26
